Goal: Browse casually: Explore the website without a specific task or goal

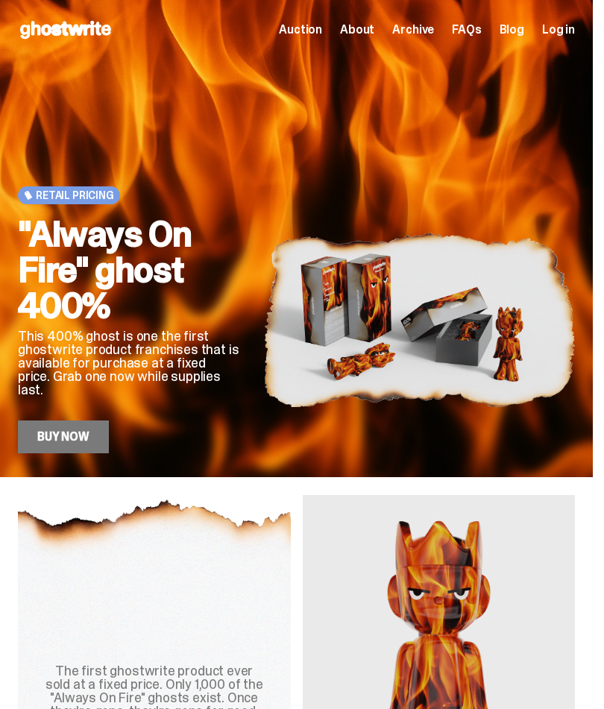
click at [68, 434] on link "Buy Now" at bounding box center [63, 437] width 91 height 33
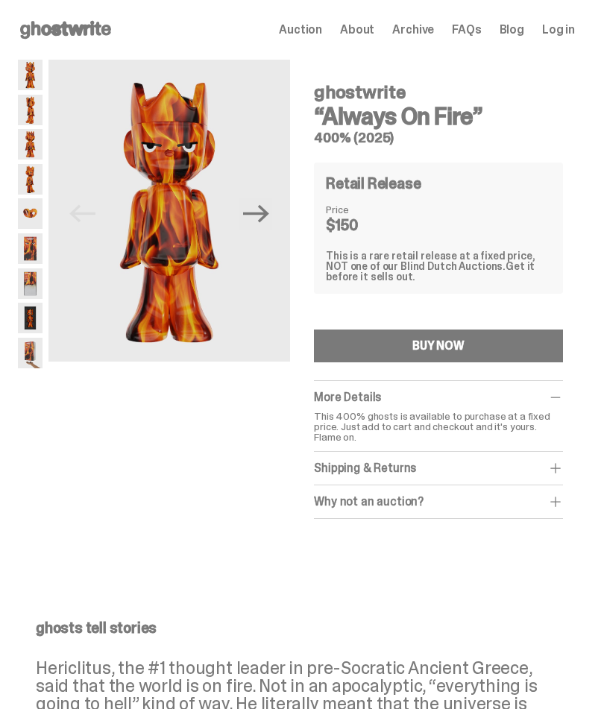
click at [321, 31] on span "Auction" at bounding box center [300, 30] width 43 height 12
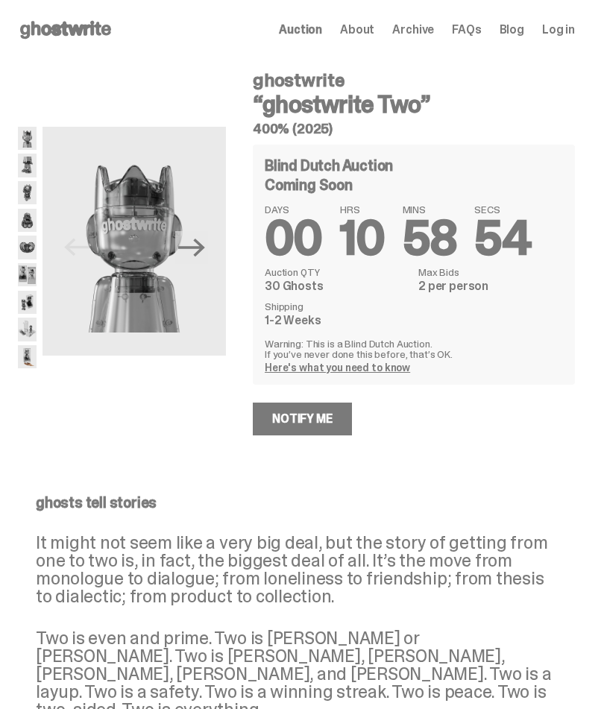
click at [427, 34] on span "Archive" at bounding box center [413, 30] width 42 height 12
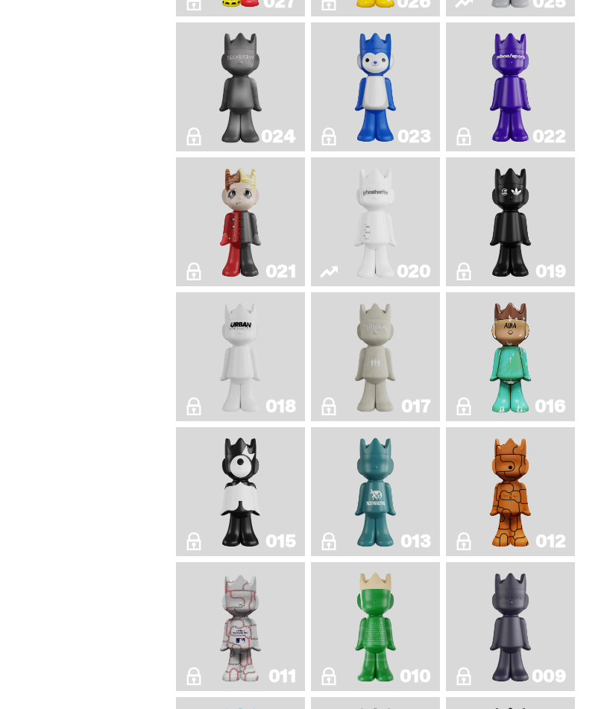
scroll to position [1789, 0]
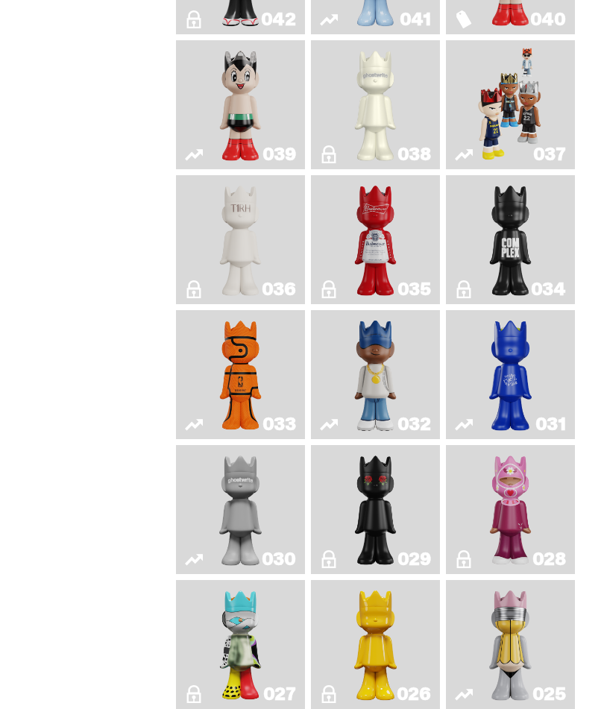
scroll to position [975, 0]
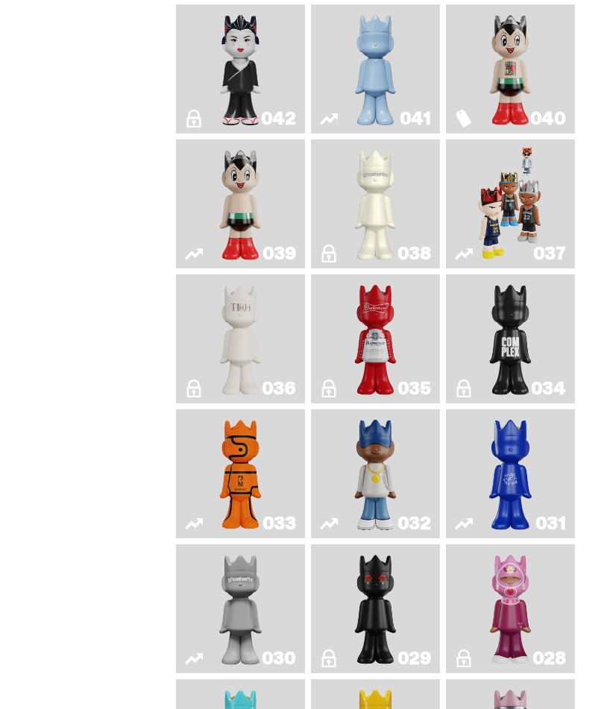
click at [525, 263] on img "Game Face (2024)" at bounding box center [510, 204] width 66 height 117
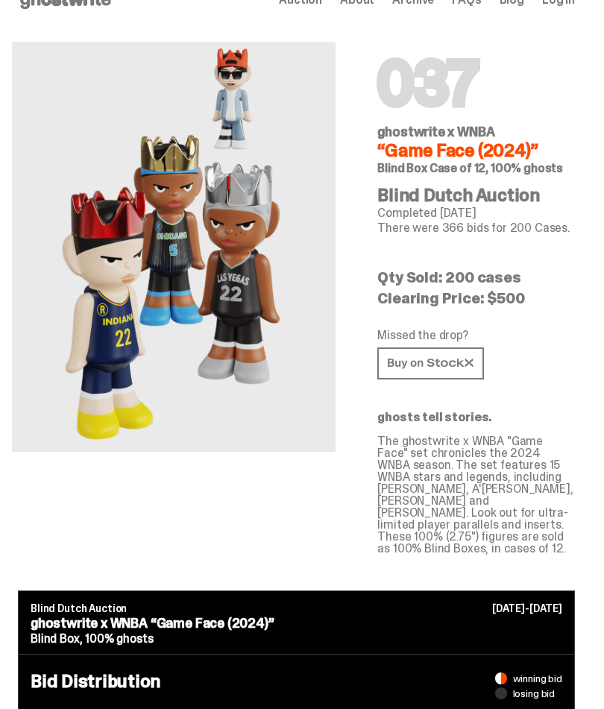
scroll to position [30, 0]
click at [474, 361] on icon at bounding box center [431, 363] width 86 height 11
